Goal: Check status: Check status

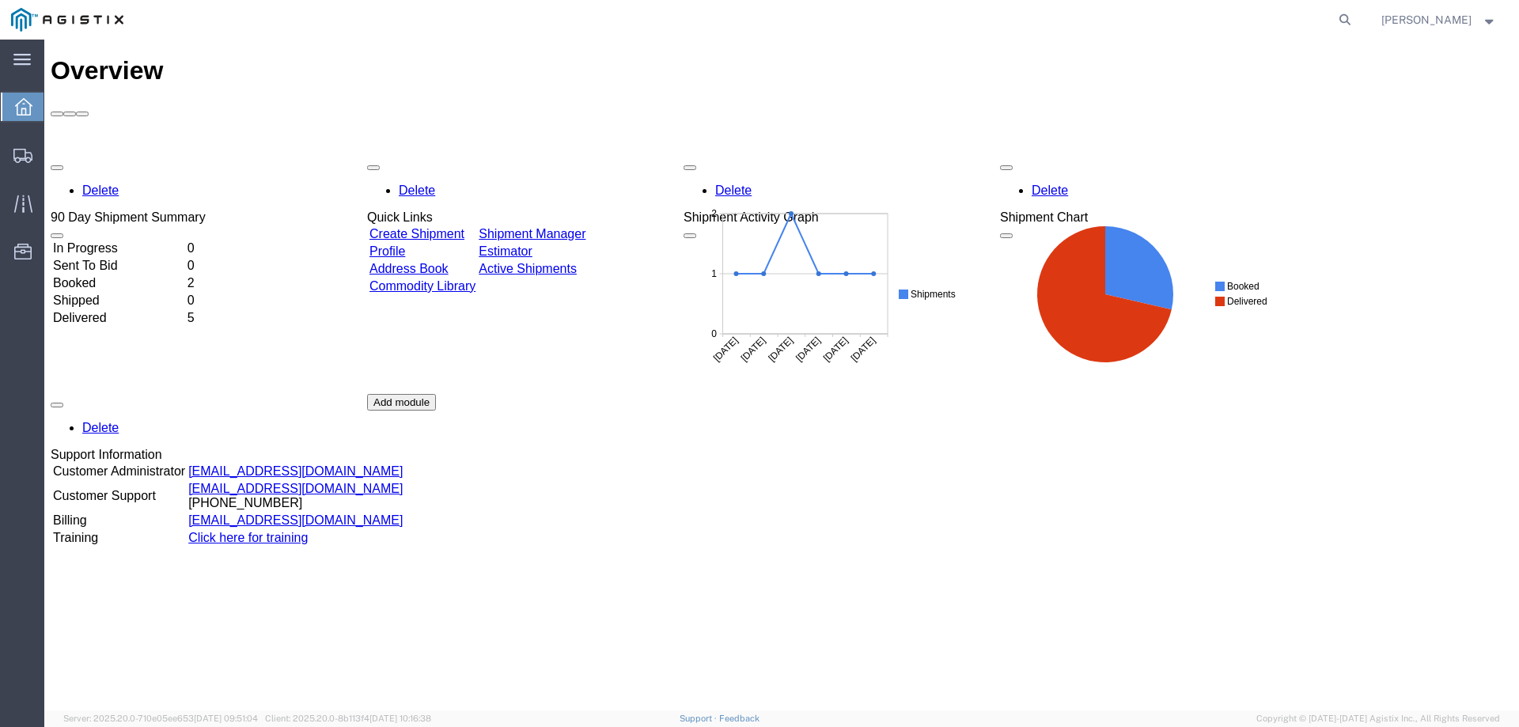
click at [572, 227] on link "Shipment Manager" at bounding box center [532, 233] width 107 height 13
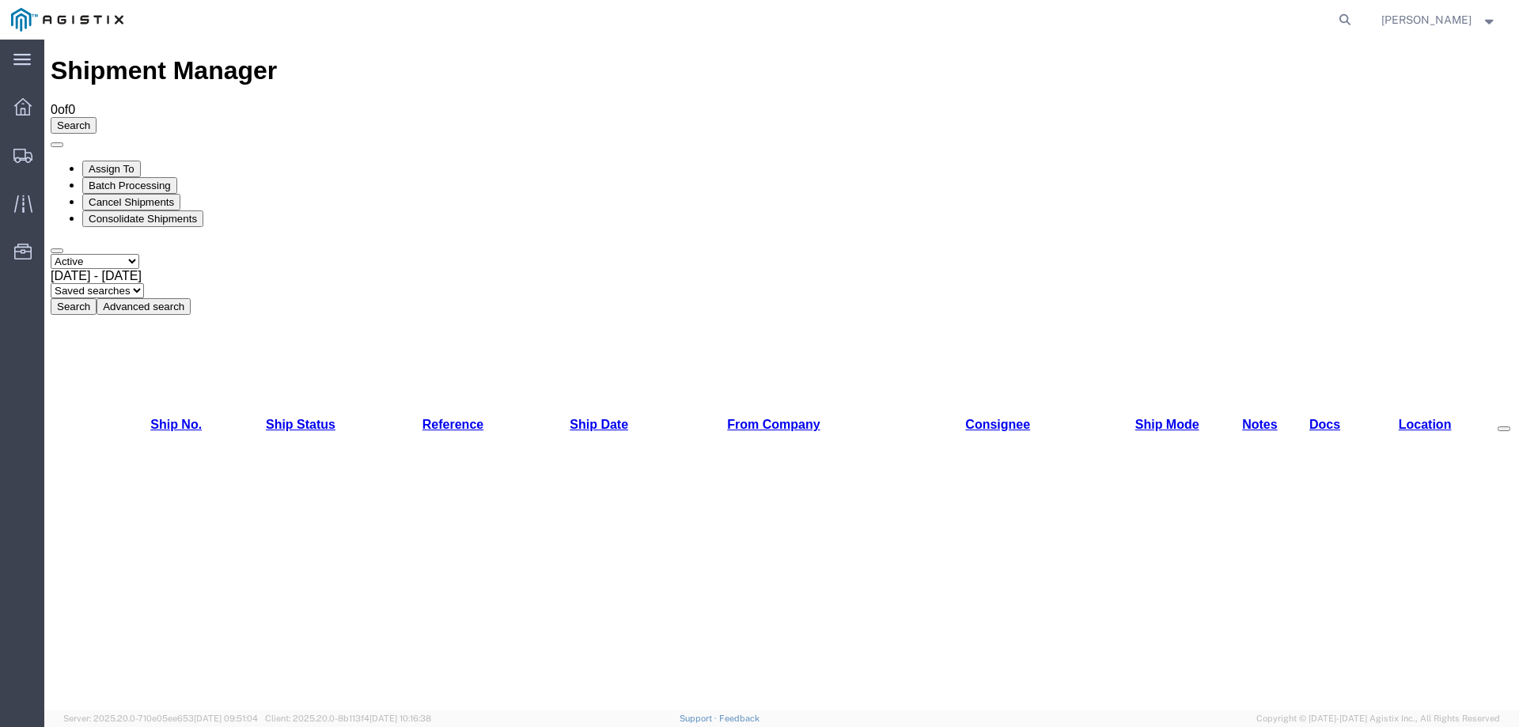
click at [133, 254] on select "Select status Active All Shipments Approved Booked Canceled Delivered Denied Ne…" at bounding box center [95, 261] width 89 height 15
select select "ALL"
click at [51, 254] on select "Select status Active All Shipments Approved Booked Canceled Delivered Denied Ne…" at bounding box center [95, 261] width 89 height 15
click at [97, 298] on button "Search" at bounding box center [74, 306] width 46 height 17
